Goal: Task Accomplishment & Management: Use online tool/utility

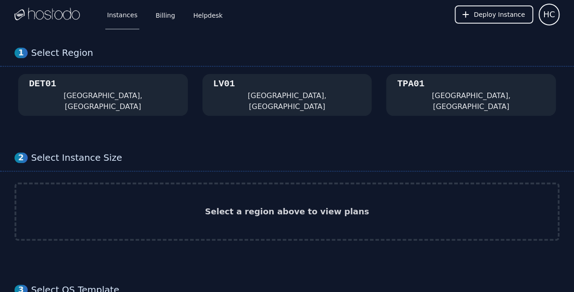
click at [91, 94] on div "DET01 [GEOGRAPHIC_DATA], [GEOGRAPHIC_DATA]" at bounding box center [103, 95] width 148 height 34
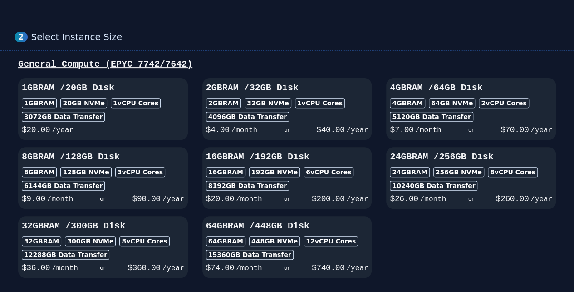
click at [325, 125] on span "$ 40.00" at bounding box center [330, 129] width 28 height 9
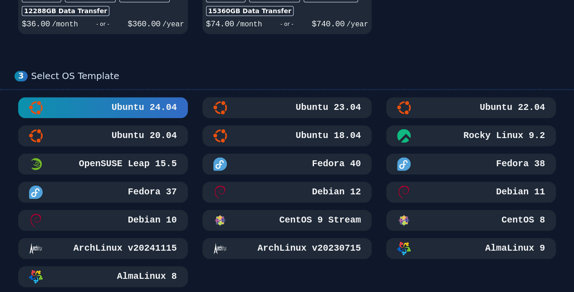
scroll to position [363, 0]
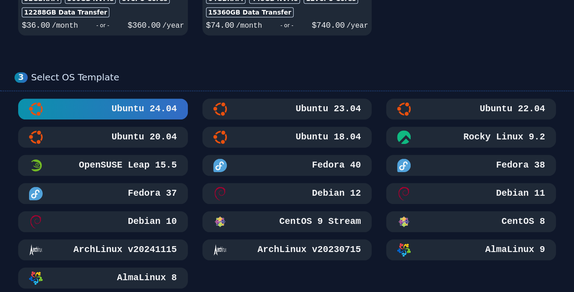
click at [442, 243] on div "AlmaLinux 9" at bounding box center [471, 250] width 148 height 14
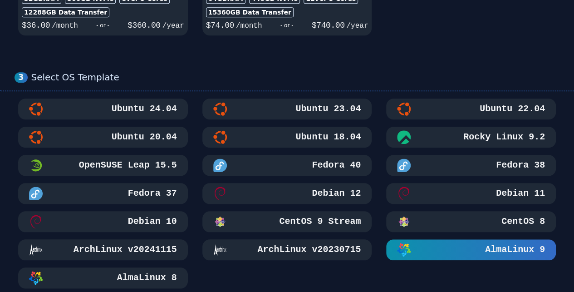
click at [157, 271] on h3 "AlmaLinux 8" at bounding box center [146, 277] width 62 height 13
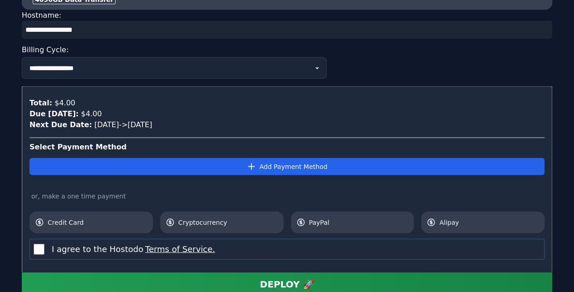
scroll to position [960, 0]
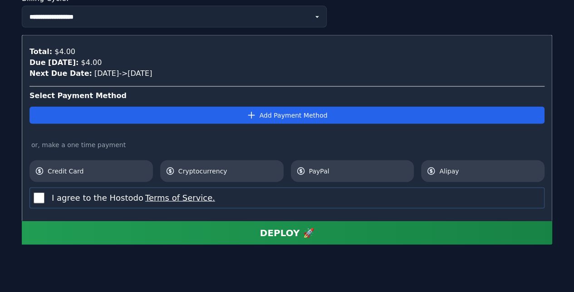
click at [204, 167] on span "Cryptocurrency" at bounding box center [228, 171] width 100 height 9
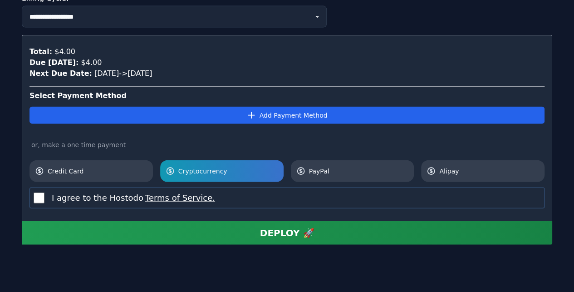
click at [234, 221] on button "DEPLOY 🚀" at bounding box center [287, 233] width 531 height 24
